Goal: Navigation & Orientation: Find specific page/section

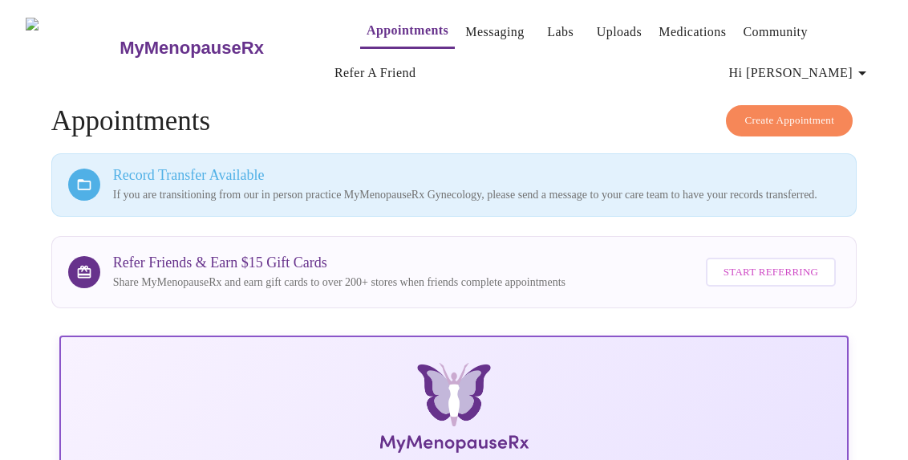
click at [547, 24] on link "Labs" at bounding box center [560, 32] width 26 height 22
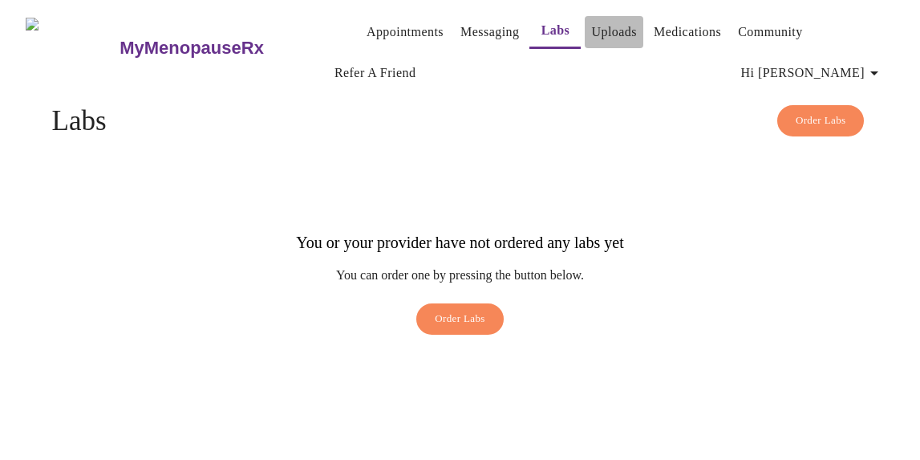
click at [592, 21] on link "Uploads" at bounding box center [614, 32] width 46 height 22
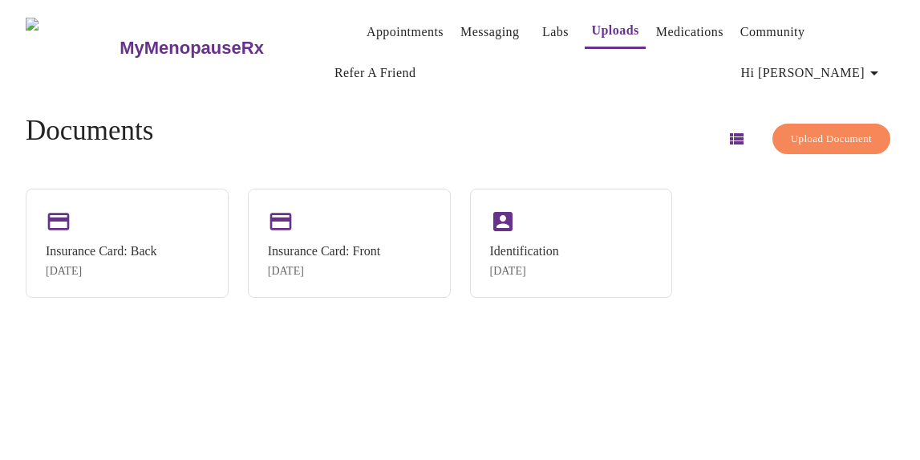
click at [853, 130] on span "Upload Document" at bounding box center [831, 139] width 81 height 18
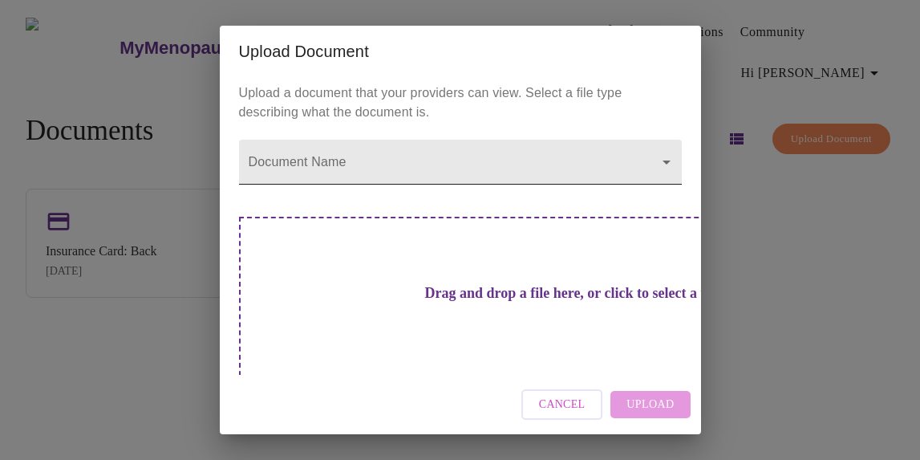
click at [393, 160] on body "MyMenopauseRx Appointments Messaging Labs Uploads Medications Community Refer a…" at bounding box center [459, 236] width 907 height 460
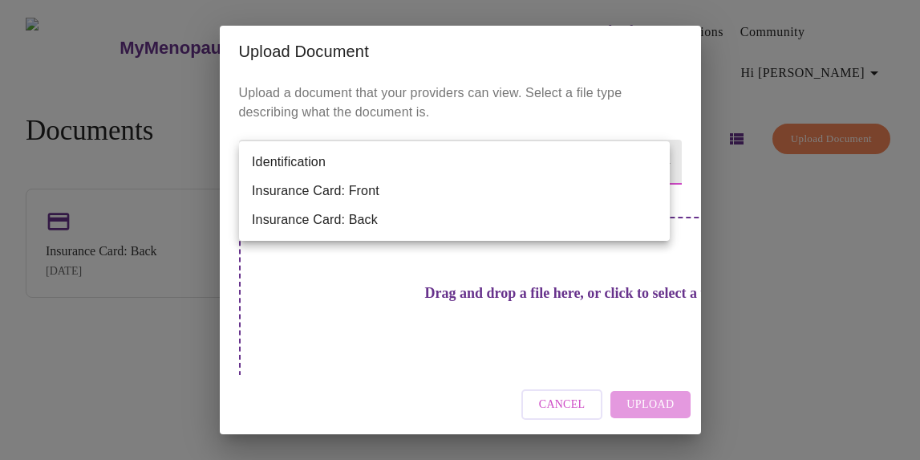
click at [459, 117] on div at bounding box center [460, 230] width 920 height 460
click at [313, 167] on body "MyMenopauseRx Appointments Messaging Labs Uploads Medications Community Refer a…" at bounding box center [459, 236] width 907 height 460
click at [813, 251] on div at bounding box center [460, 230] width 920 height 460
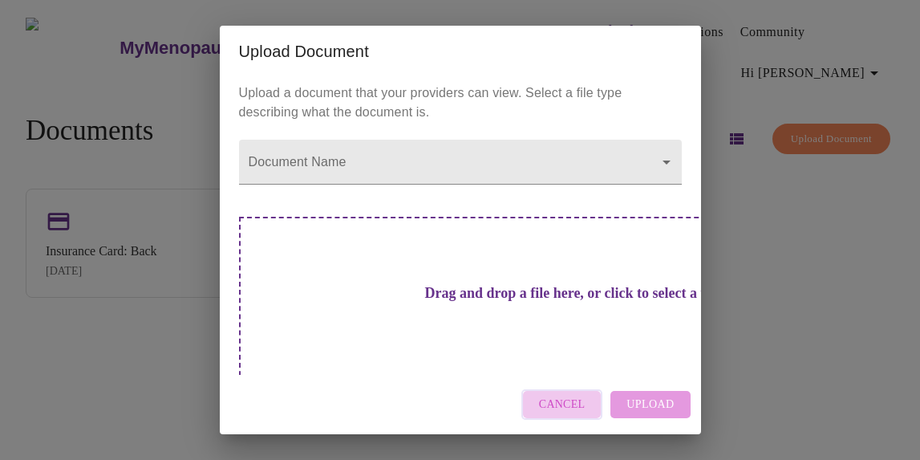
click at [565, 413] on button "Cancel" at bounding box center [562, 404] width 82 height 31
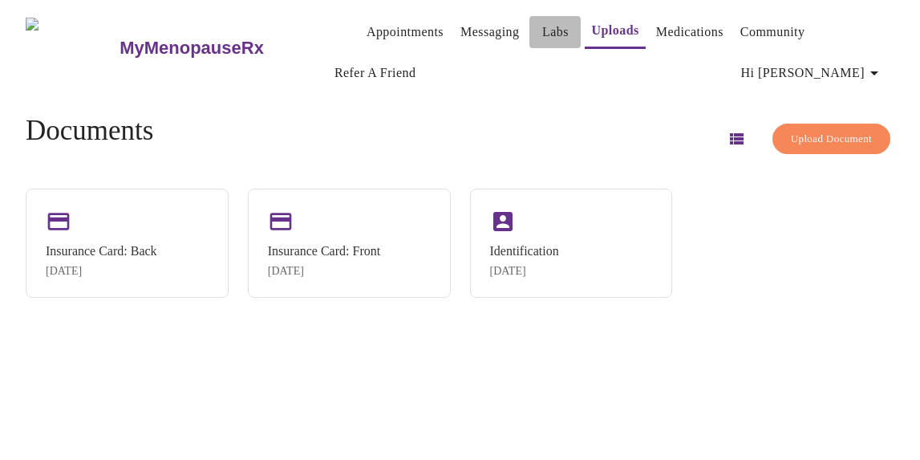
click at [542, 25] on link "Labs" at bounding box center [555, 32] width 26 height 22
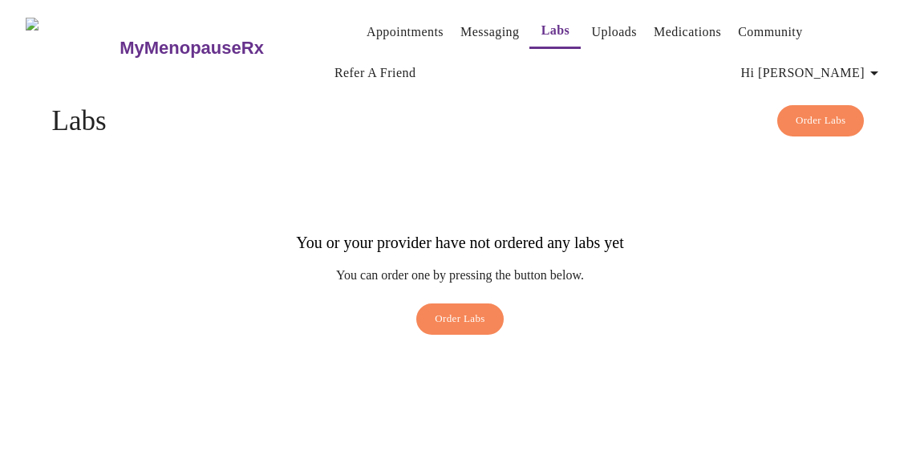
click at [681, 23] on link "Medications" at bounding box center [687, 32] width 67 height 22
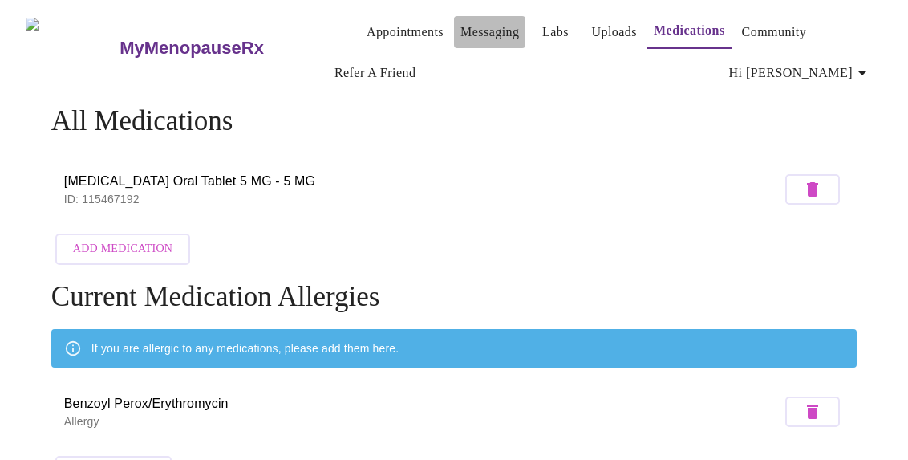
click at [468, 22] on link "Messaging" at bounding box center [489, 32] width 59 height 22
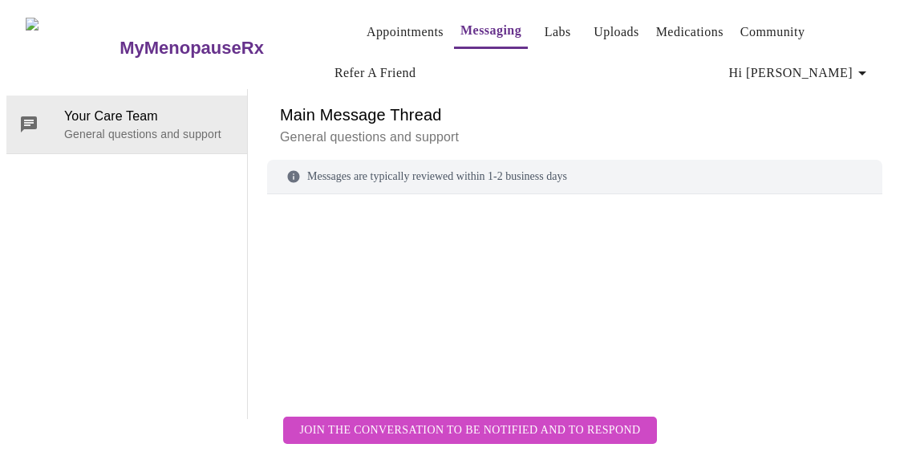
scroll to position [83, 0]
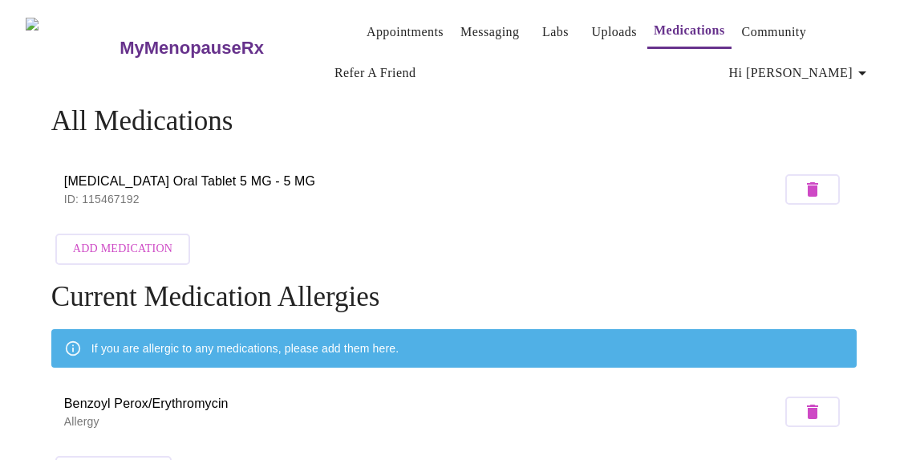
click at [542, 23] on link "Labs" at bounding box center [555, 32] width 26 height 22
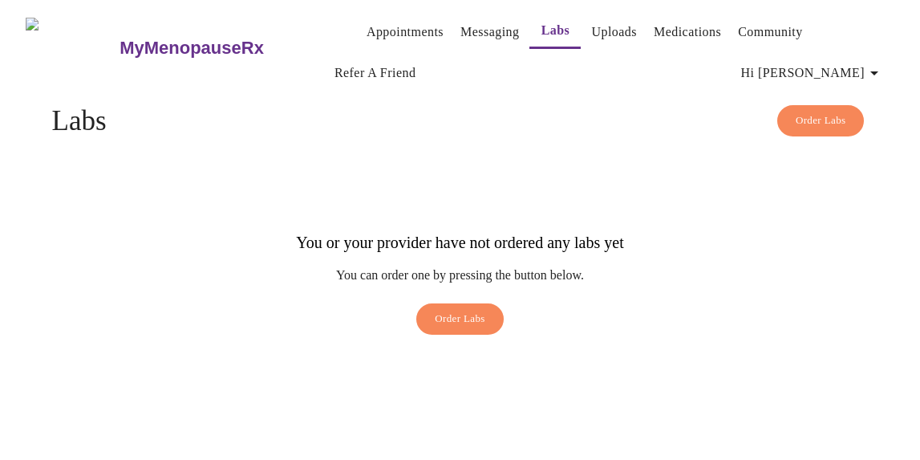
click at [878, 71] on icon "button" at bounding box center [874, 73] width 8 height 4
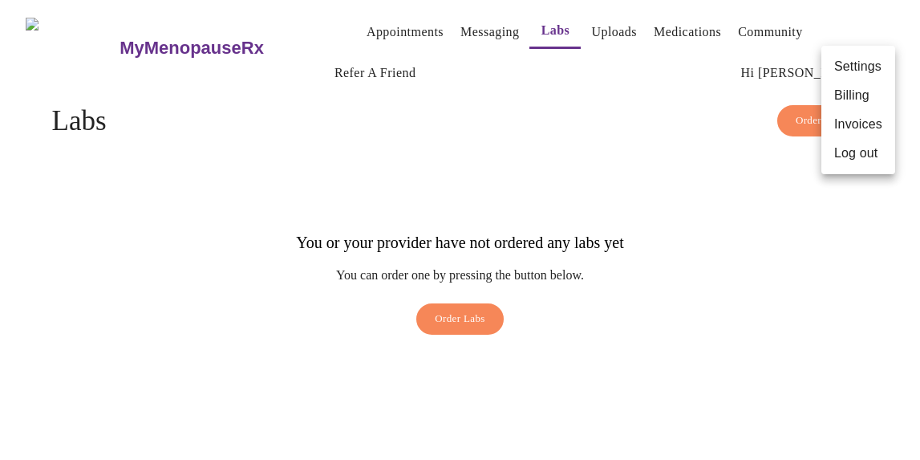
click at [880, 65] on li "Settings" at bounding box center [858, 66] width 74 height 29
